Goal: Transaction & Acquisition: Purchase product/service

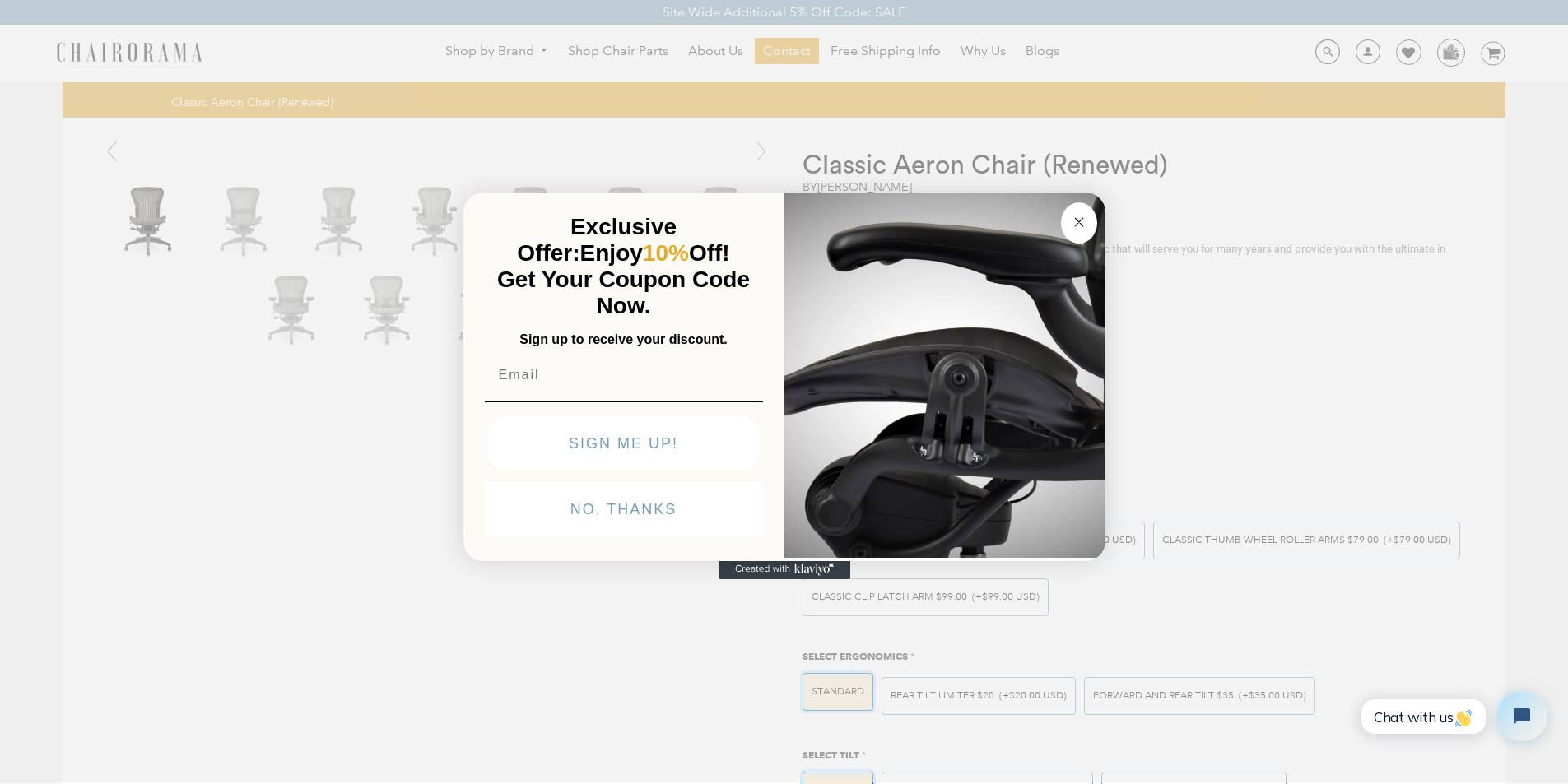
click at [540, 536] on button "NO, THANKS" at bounding box center [624, 510] width 279 height 55
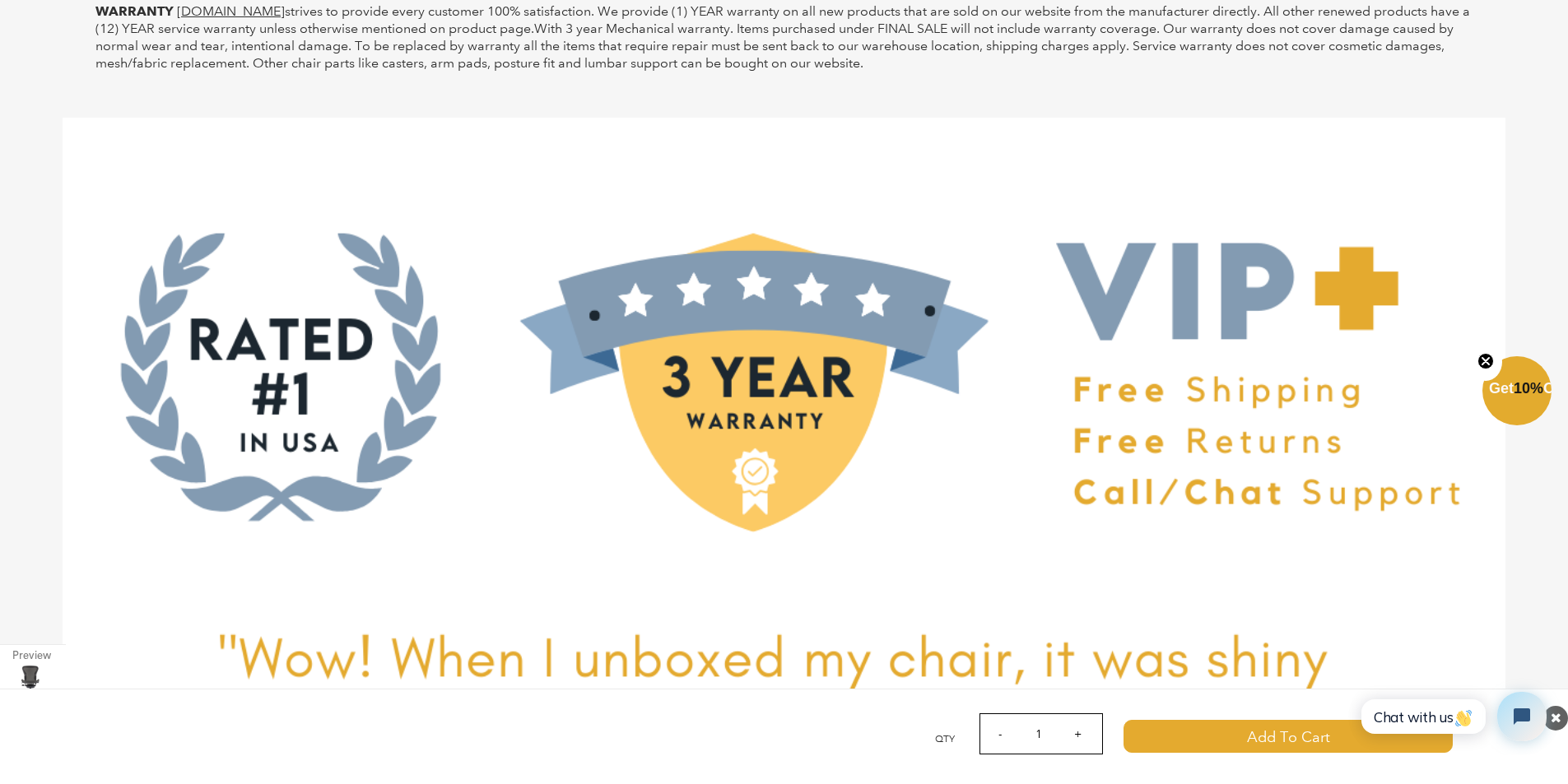
scroll to position [4971, 0]
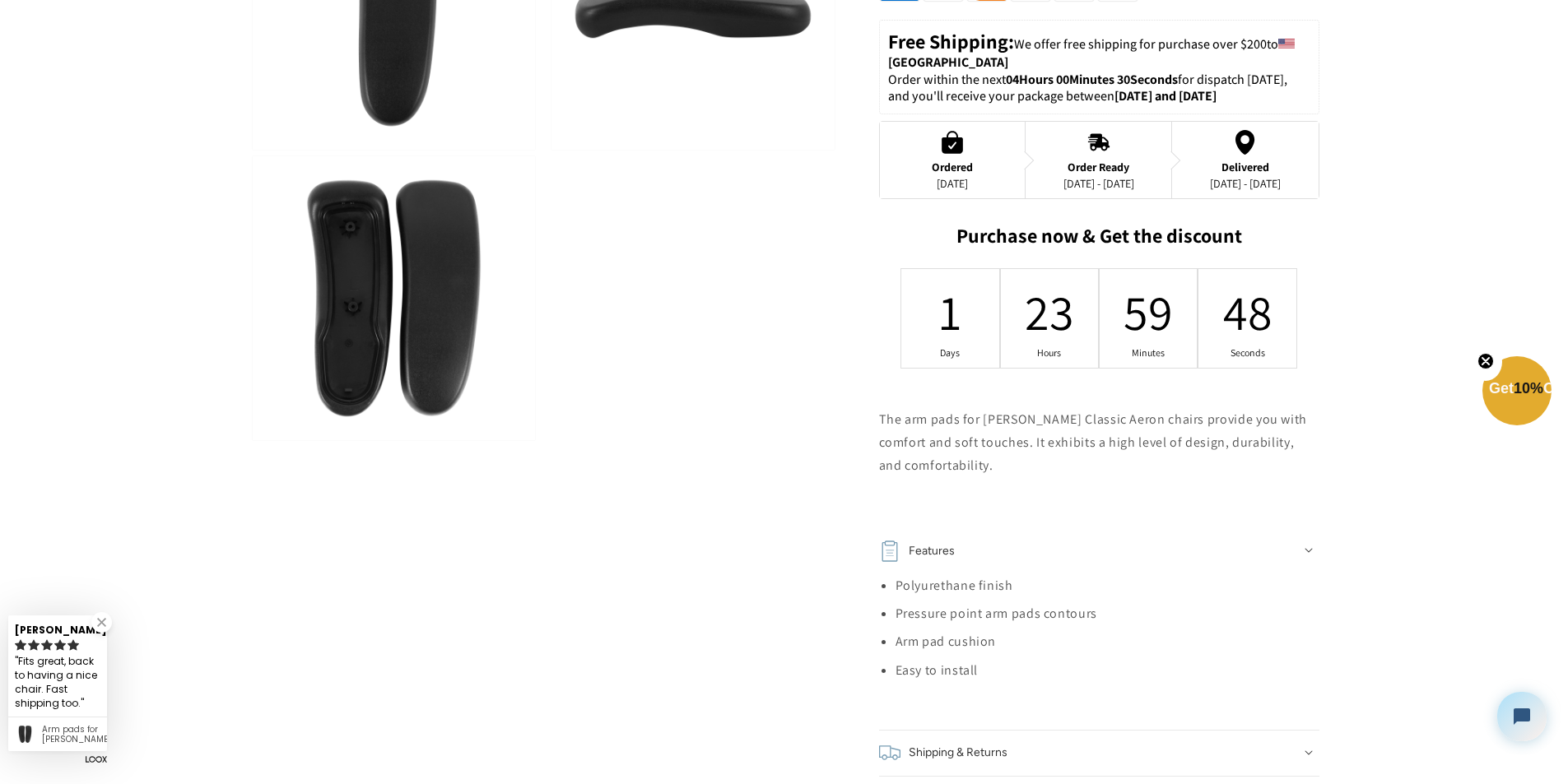
click at [1135, 610] on li "Pressure point arm pads contours" at bounding box center [1107, 613] width 424 height 23
click at [308, 184] on img at bounding box center [394, 297] width 282 height 283
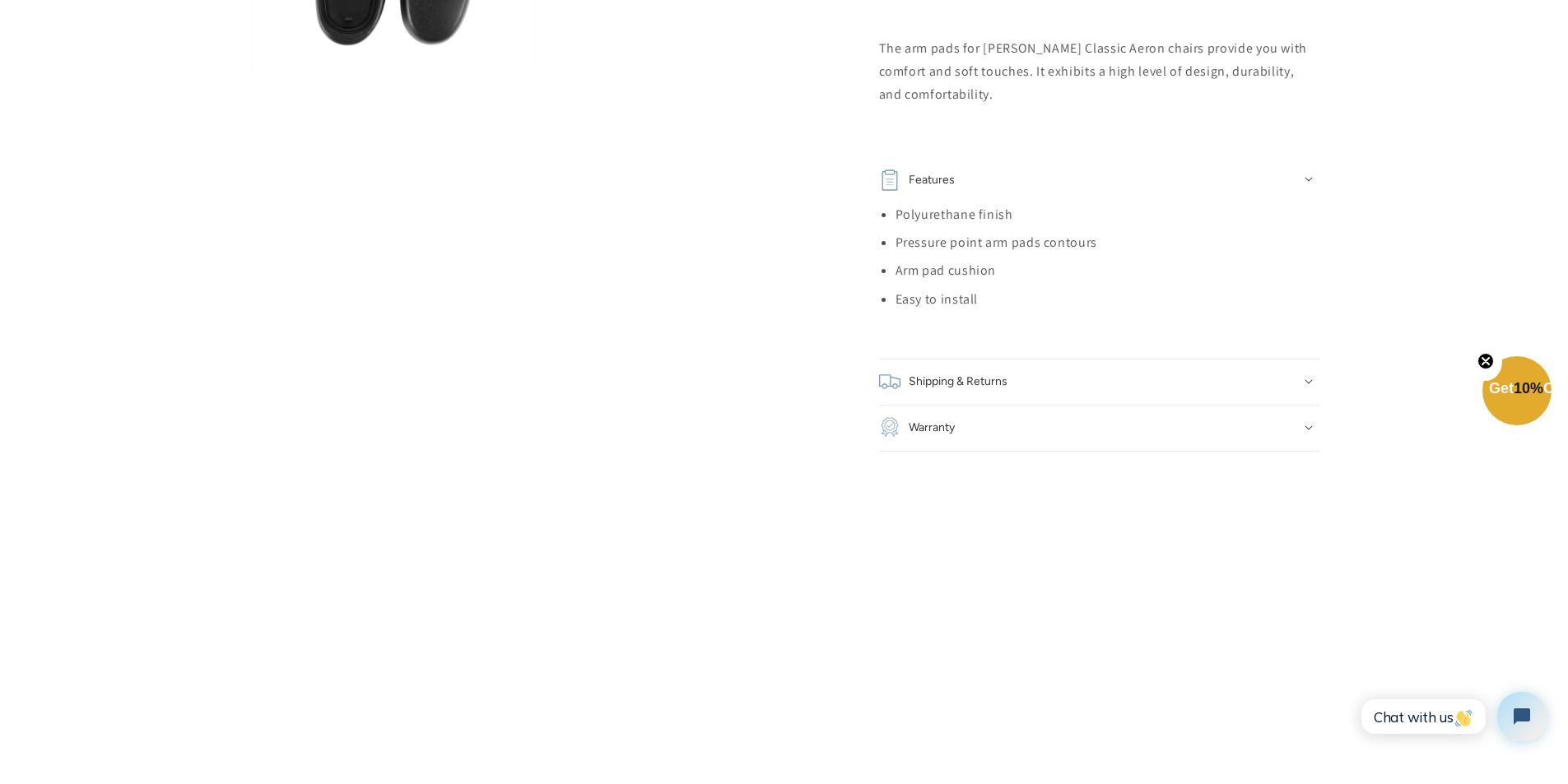
scroll to position [960, 0]
